Goal: Task Accomplishment & Management: Manage account settings

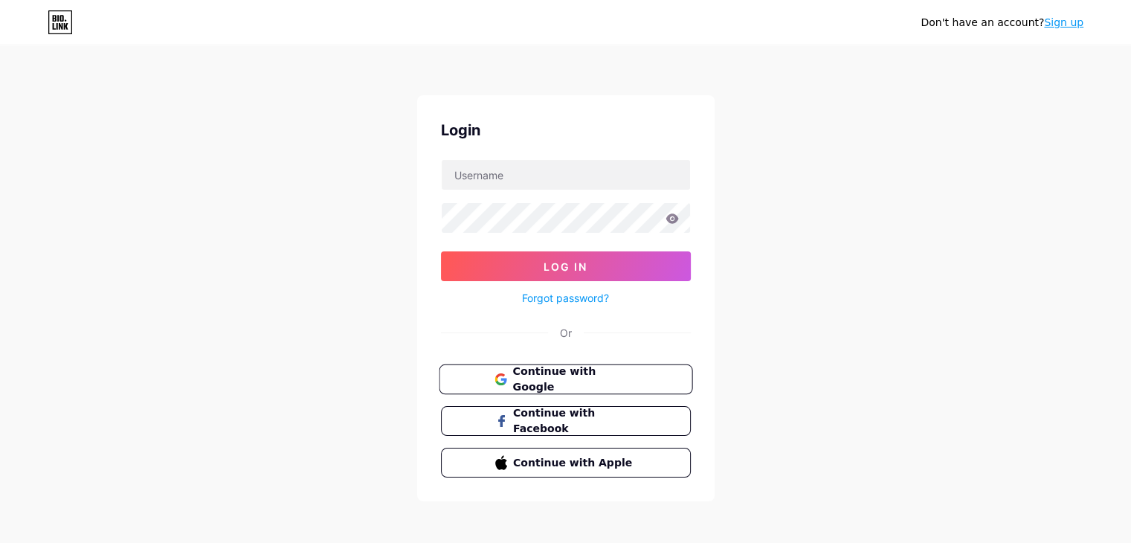
click at [606, 376] on span "Continue with Google" at bounding box center [574, 380] width 124 height 32
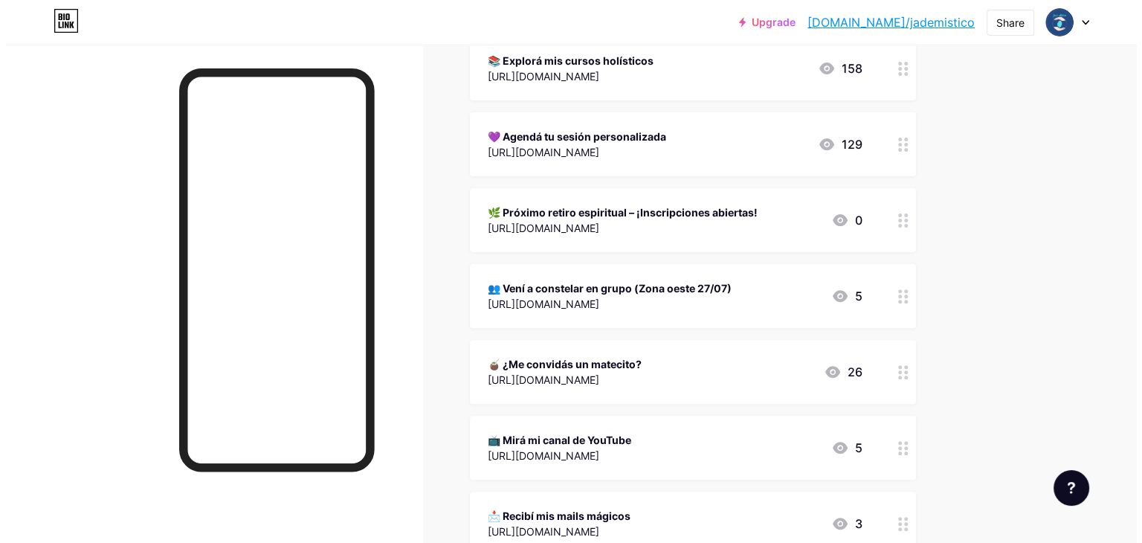
scroll to position [446, 0]
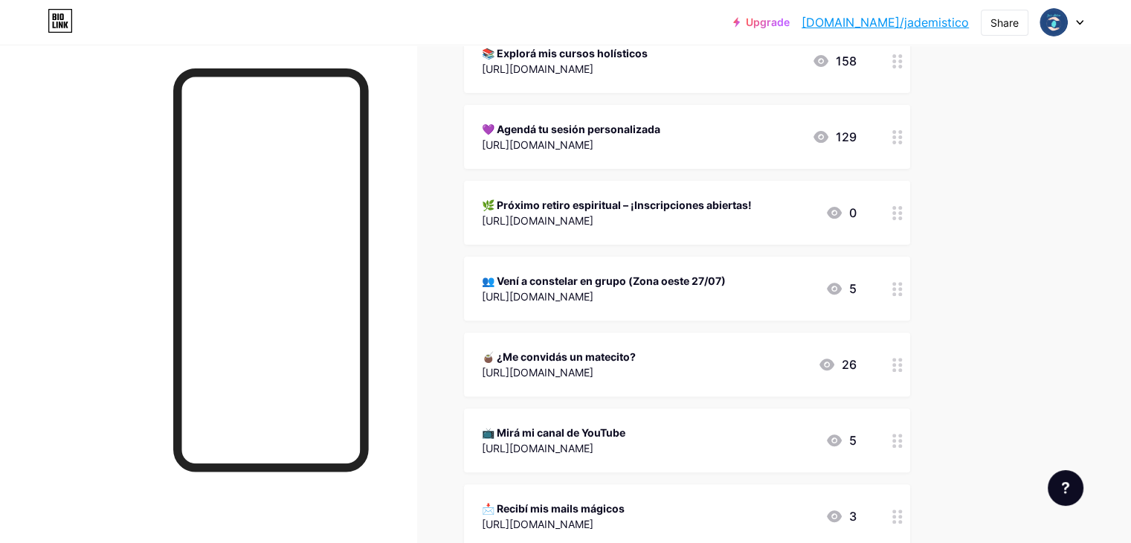
click at [839, 289] on div "👥 Vení a constelar en grupo (Zona oeste 27/07) https://wa.link/gnboy4 5" at bounding box center [669, 288] width 375 height 34
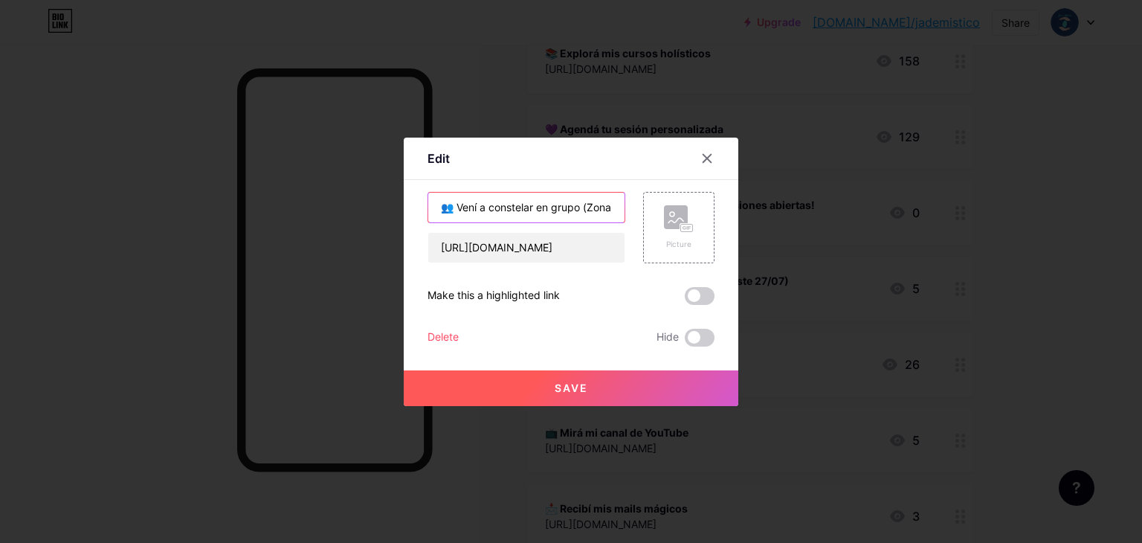
click at [595, 212] on input "👥 Vení a constelar en grupo (Zona oeste 27/07)" at bounding box center [526, 208] width 196 height 30
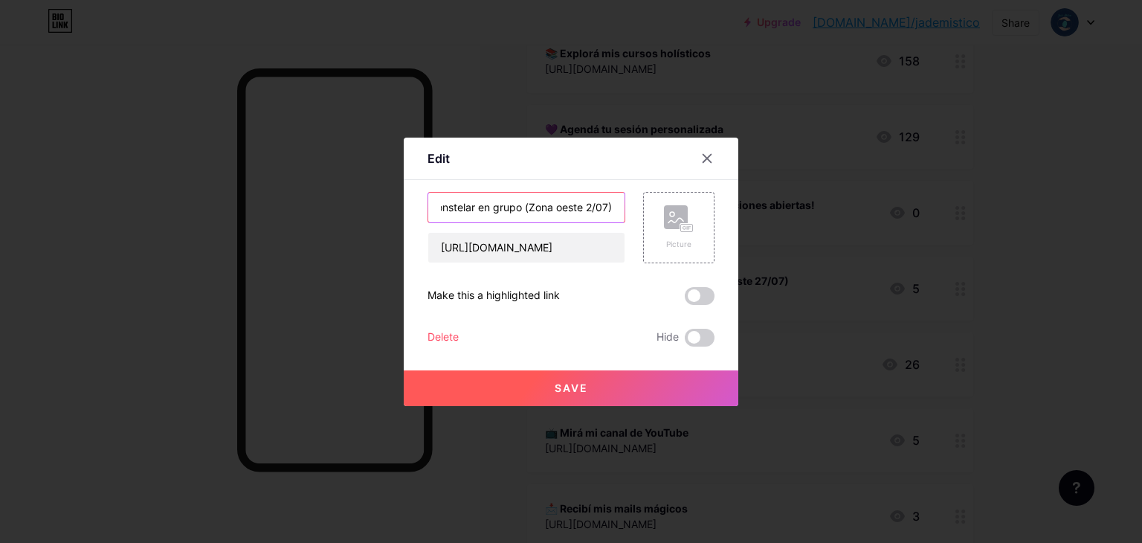
click at [595, 212] on input "👥 Vení a constelar en grupo (Zona oeste 2/07)" at bounding box center [526, 208] width 196 height 30
type input "👥 Vení a constelar en grupo (Zona oeste 24/08)"
click at [529, 384] on button "Save" at bounding box center [571, 388] width 335 height 36
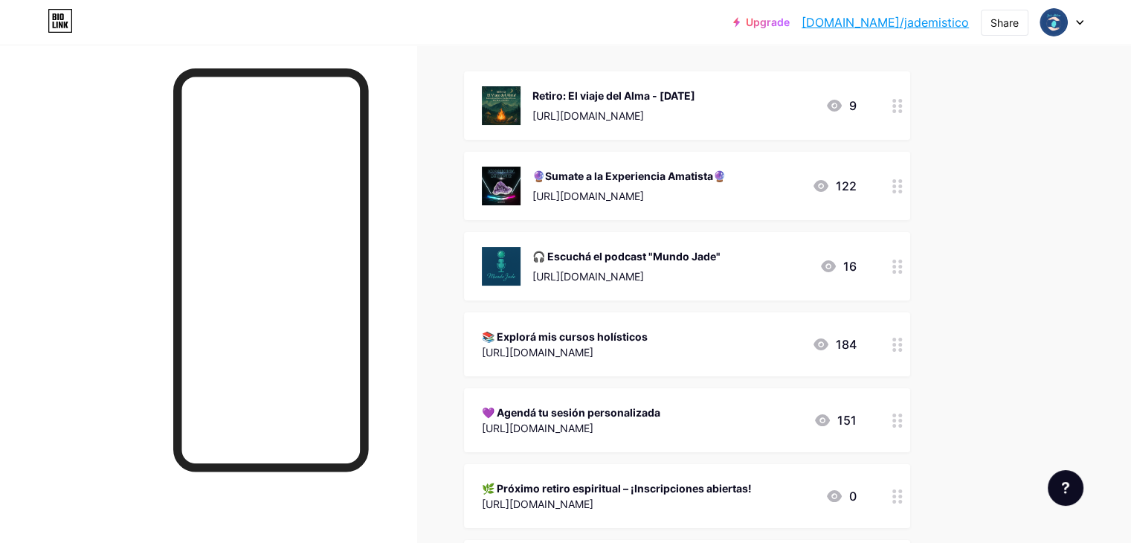
scroll to position [65, 0]
